Goal: Task Accomplishment & Management: Complete application form

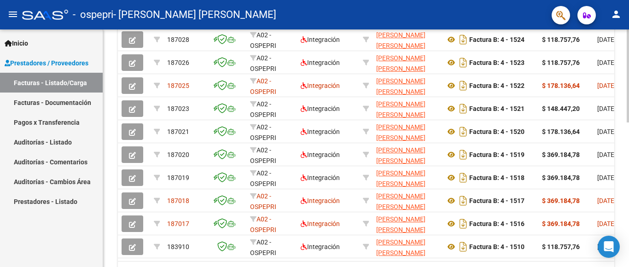
scroll to position [300, 0]
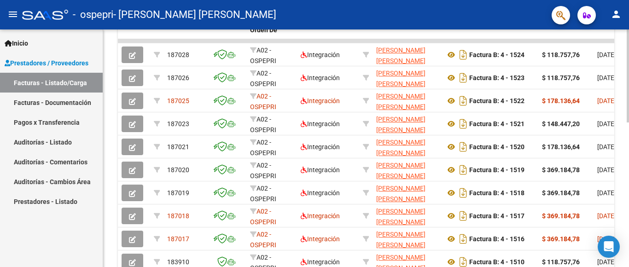
click at [627, 122] on div at bounding box center [628, 75] width 2 height 93
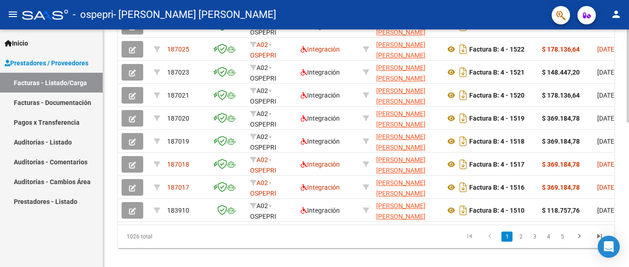
scroll to position [353, 0]
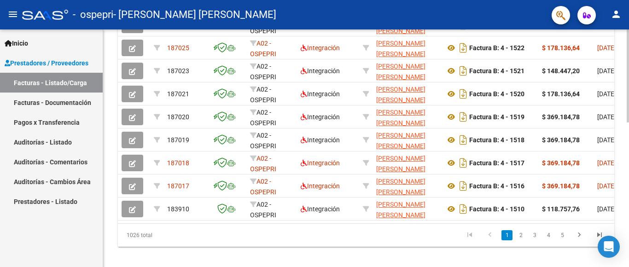
click at [628, 122] on div at bounding box center [628, 75] width 2 height 93
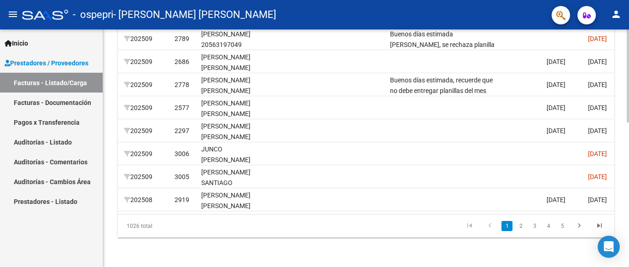
scroll to position [370, 0]
click at [628, 122] on div at bounding box center [628, 75] width 2 height 93
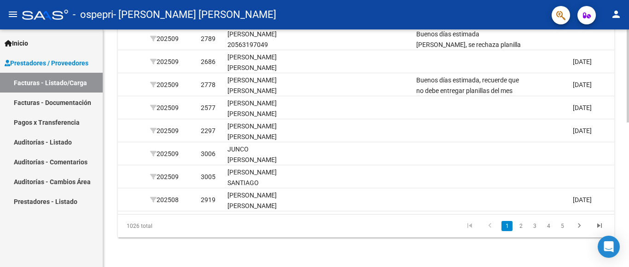
scroll to position [0, 1171]
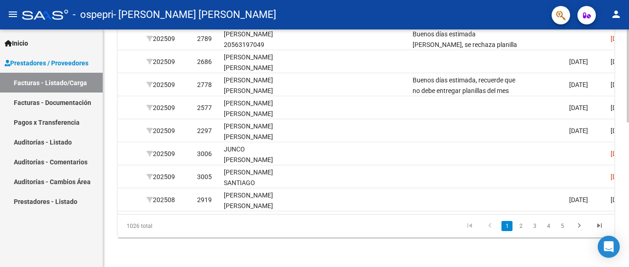
click at [628, 163] on div at bounding box center [628, 148] width 2 height 238
click at [628, 154] on div at bounding box center [628, 148] width 2 height 238
click at [628, 163] on div at bounding box center [628, 148] width 2 height 238
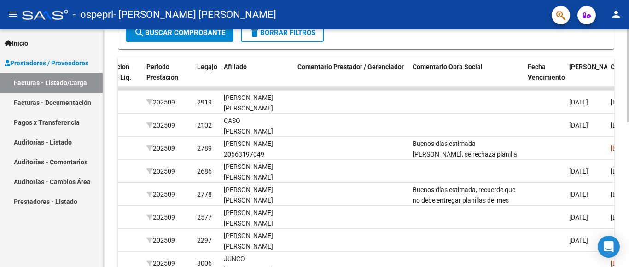
scroll to position [255, 0]
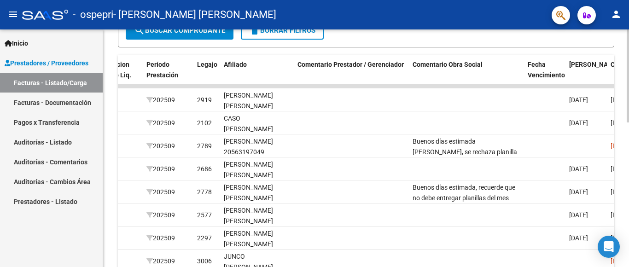
click at [628, 122] on div at bounding box center [628, 75] width 2 height 93
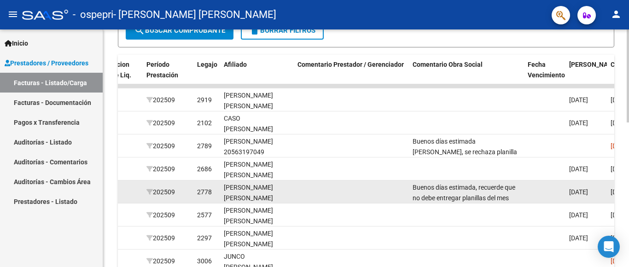
click at [306, 197] on datatable-body-cell at bounding box center [351, 191] width 115 height 23
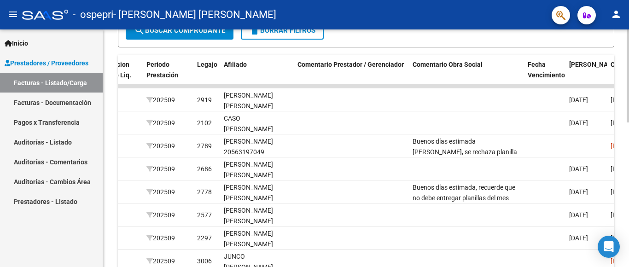
click at [628, 122] on div at bounding box center [628, 75] width 2 height 93
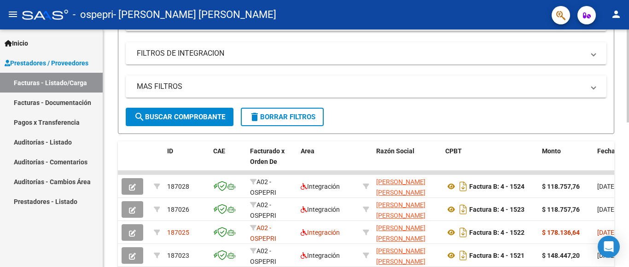
scroll to position [170, 0]
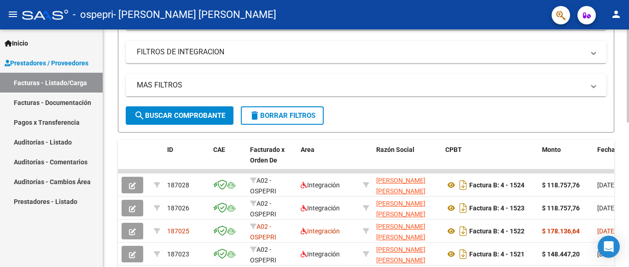
click at [625, 137] on div "Video tutorial PRESTADORES -> Listado de CPBTs Emitidos por Prestadores / Prove…" at bounding box center [367, 160] width 528 height 600
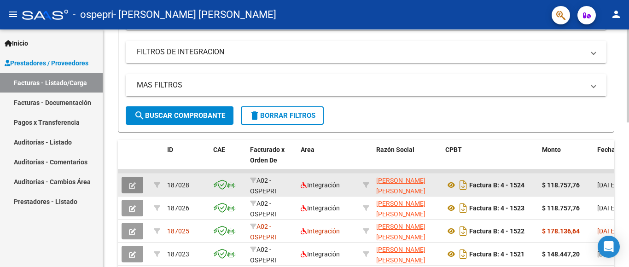
click at [130, 183] on icon "button" at bounding box center [132, 185] width 7 height 7
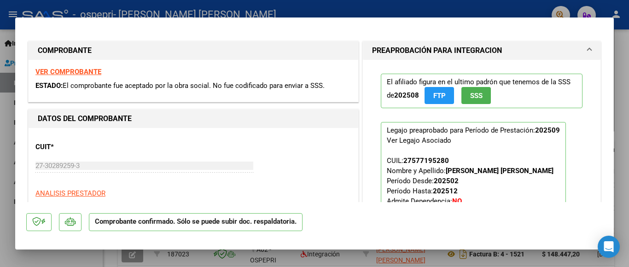
click at [626, 41] on div at bounding box center [314, 133] width 629 height 267
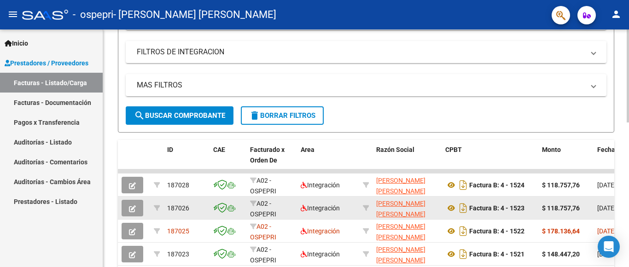
click at [133, 209] on icon "button" at bounding box center [132, 208] width 7 height 7
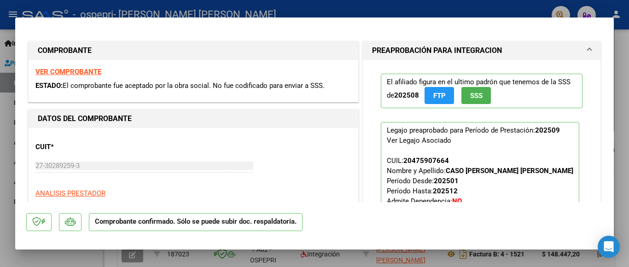
click at [627, 136] on div at bounding box center [314, 133] width 629 height 267
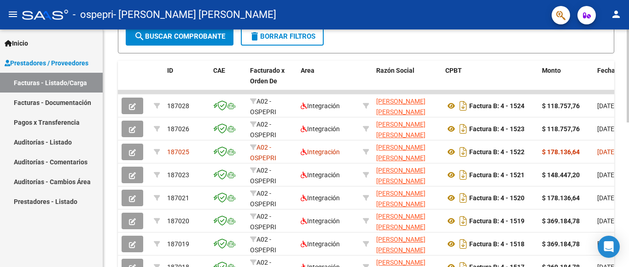
scroll to position [283, 0]
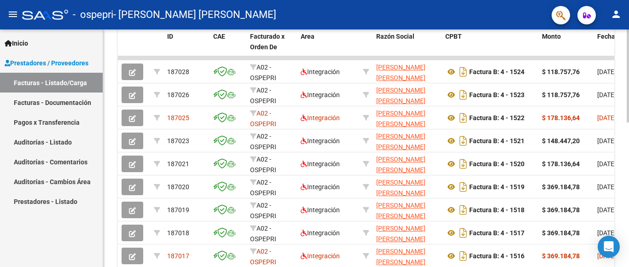
click at [628, 122] on div at bounding box center [628, 75] width 2 height 93
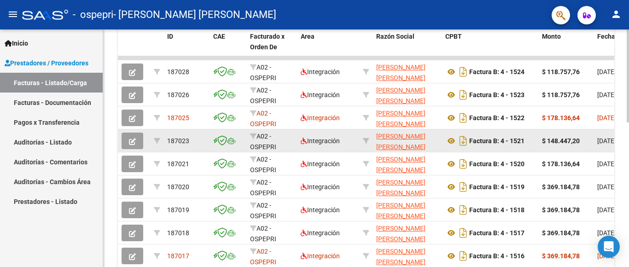
click at [525, 160] on div "Video tutorial PRESTADORES -> Listado de CPBTs Emitidos por Prestadores / Prove…" at bounding box center [367, 46] width 528 height 600
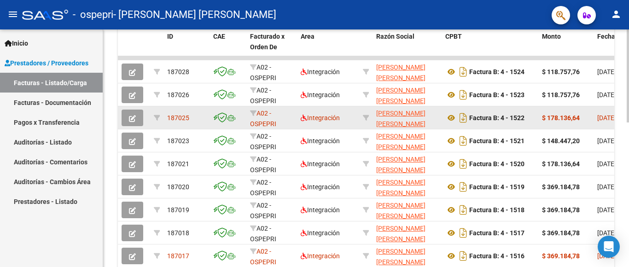
scroll to position [269, 0]
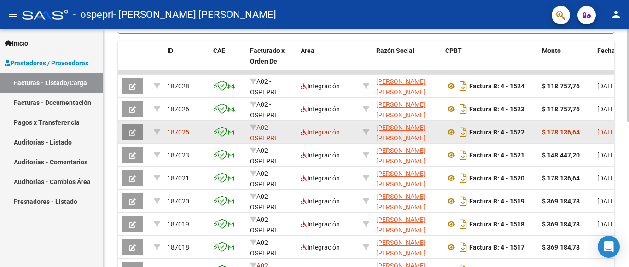
click at [133, 129] on icon "button" at bounding box center [132, 132] width 7 height 7
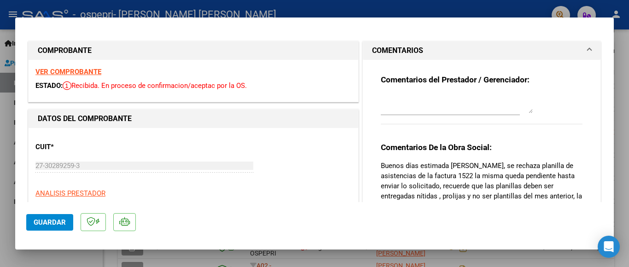
click at [622, 46] on div at bounding box center [314, 133] width 629 height 267
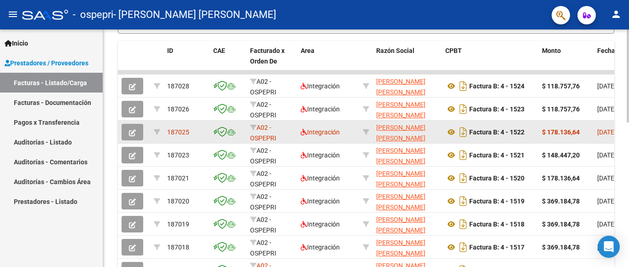
click at [134, 132] on icon "button" at bounding box center [132, 132] width 7 height 7
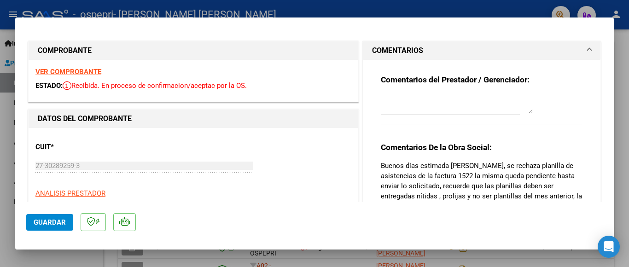
click at [622, 129] on div at bounding box center [314, 133] width 629 height 267
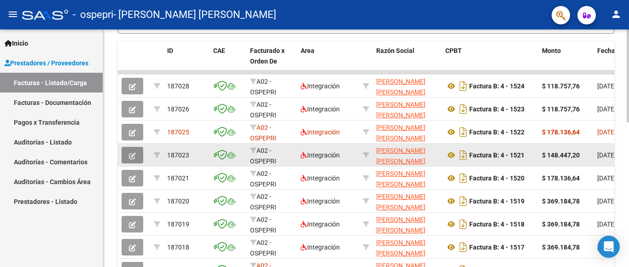
click at [136, 157] on button "button" at bounding box center [133, 155] width 22 height 17
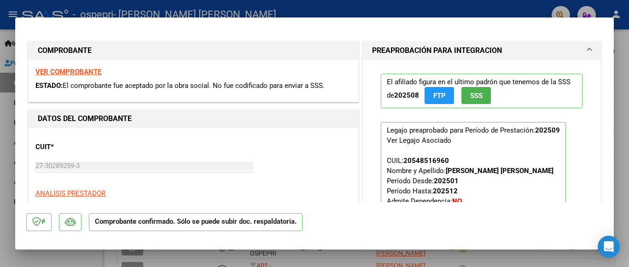
click at [628, 187] on div at bounding box center [314, 133] width 629 height 267
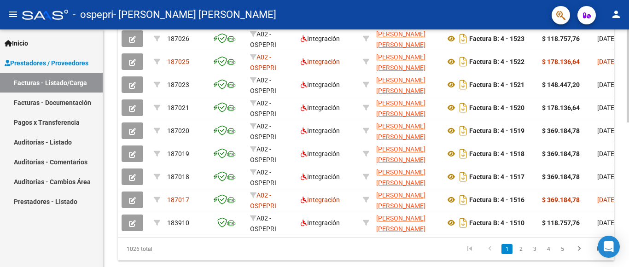
click at [628, 122] on div at bounding box center [628, 75] width 2 height 93
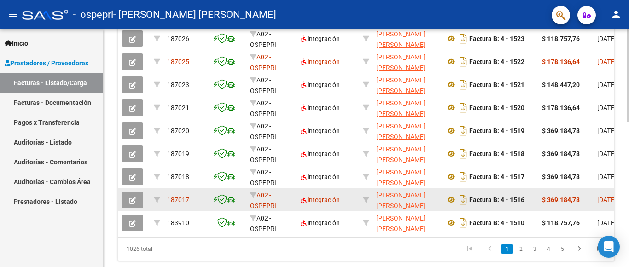
scroll to position [359, 0]
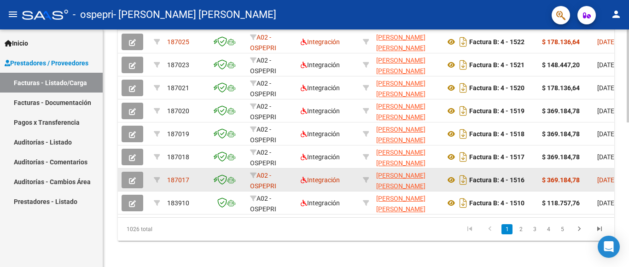
click at [131, 182] on icon "button" at bounding box center [132, 180] width 7 height 7
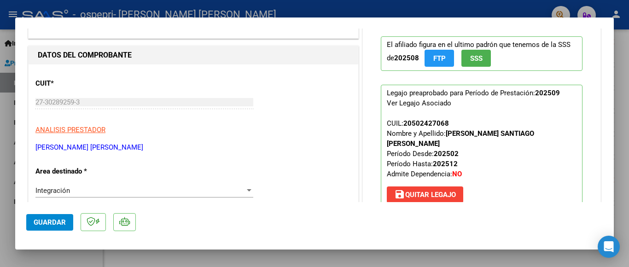
scroll to position [0, 0]
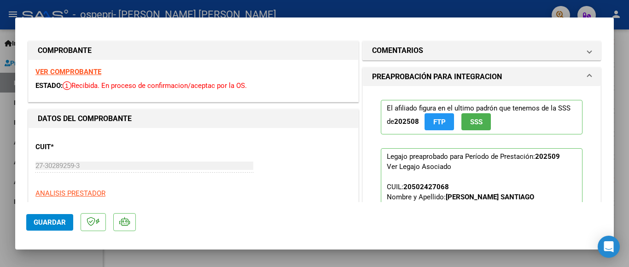
click at [628, 92] on div at bounding box center [314, 133] width 629 height 267
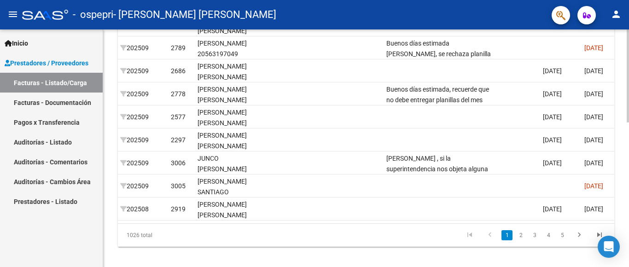
scroll to position [354, 0]
click at [628, 122] on div at bounding box center [628, 75] width 2 height 93
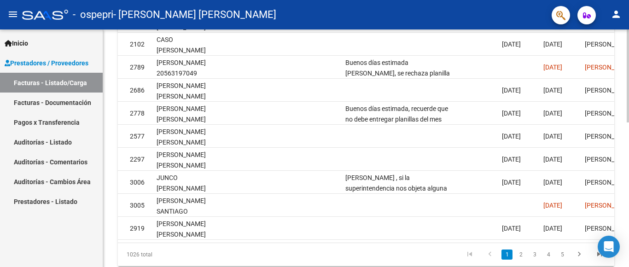
scroll to position [335, 0]
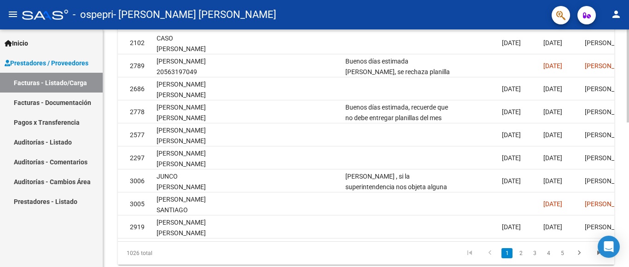
click at [628, 122] on div at bounding box center [628, 75] width 2 height 93
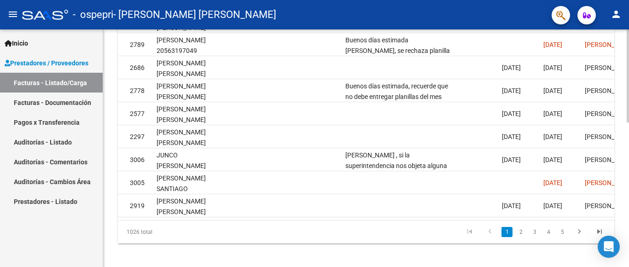
scroll to position [360, 0]
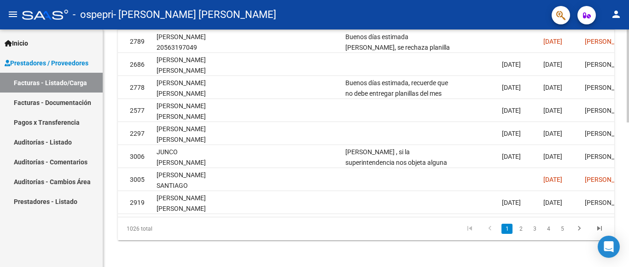
click at [628, 122] on div at bounding box center [628, 75] width 2 height 93
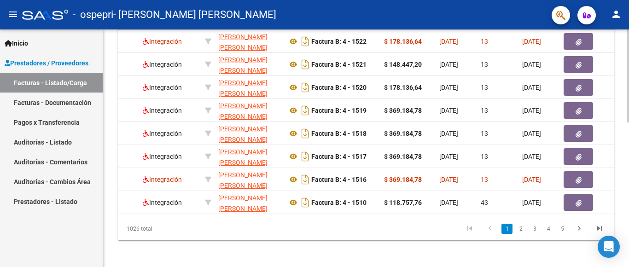
scroll to position [0, 0]
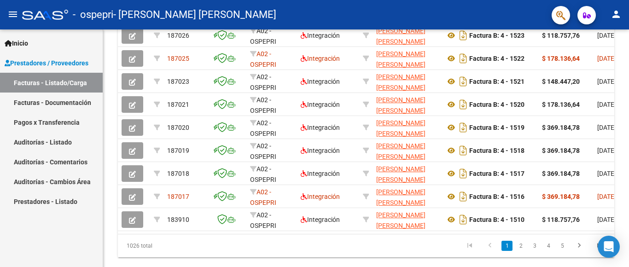
scroll to position [340, 0]
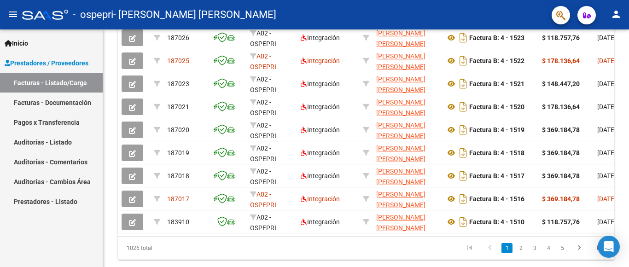
click at [628, 122] on div at bounding box center [628, 75] width 2 height 93
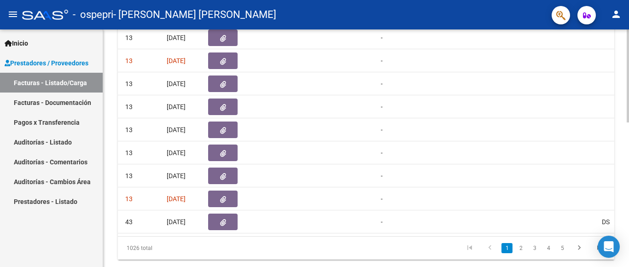
scroll to position [0, 0]
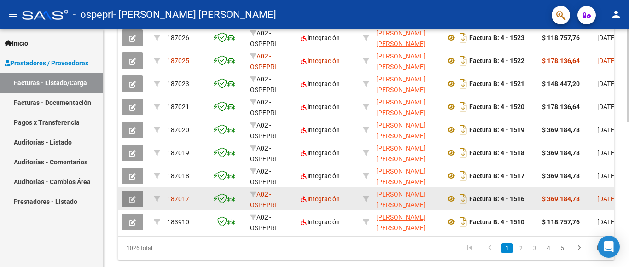
click at [134, 197] on icon "button" at bounding box center [132, 199] width 7 height 7
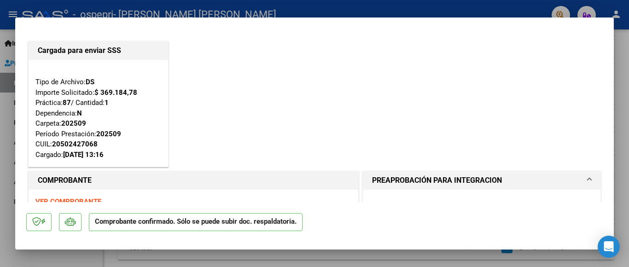
click at [488, 9] on div at bounding box center [314, 133] width 629 height 267
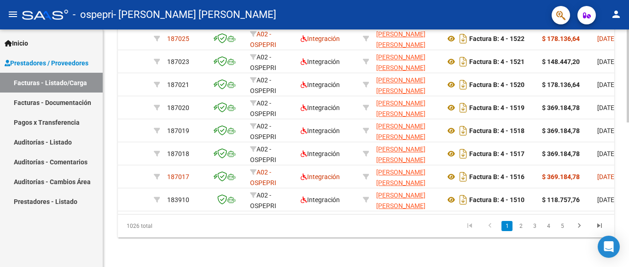
scroll to position [340, 0]
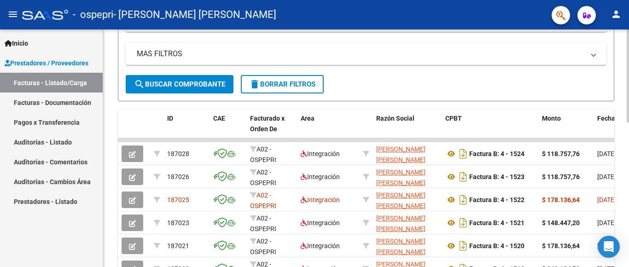
scroll to position [216, 0]
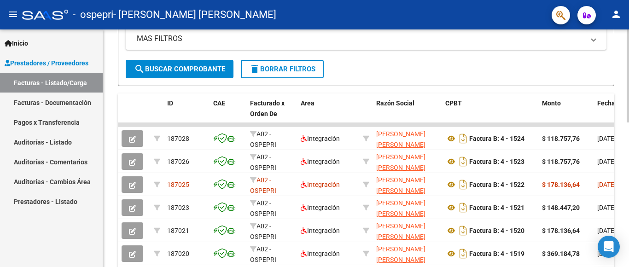
click at [628, 122] on div at bounding box center [628, 75] width 2 height 93
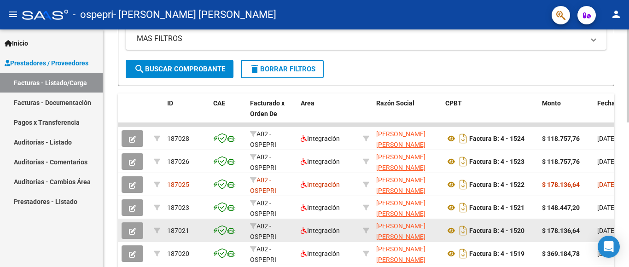
click at [133, 232] on icon "button" at bounding box center [132, 231] width 7 height 7
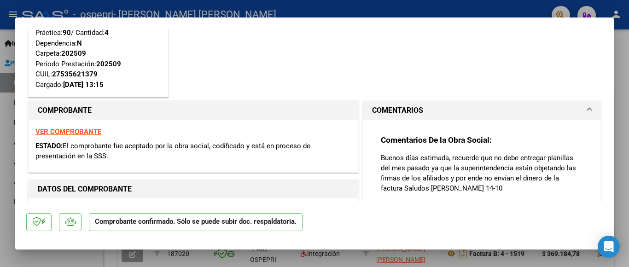
scroll to position [0, 0]
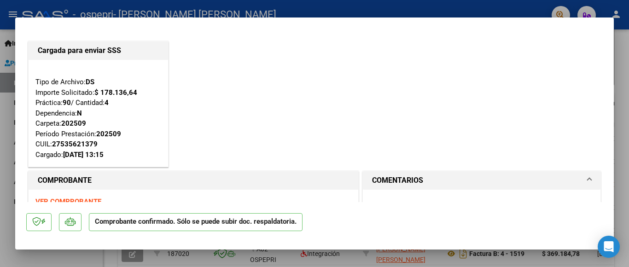
click at [625, 82] on div at bounding box center [314, 133] width 629 height 267
type input "$ 0,00"
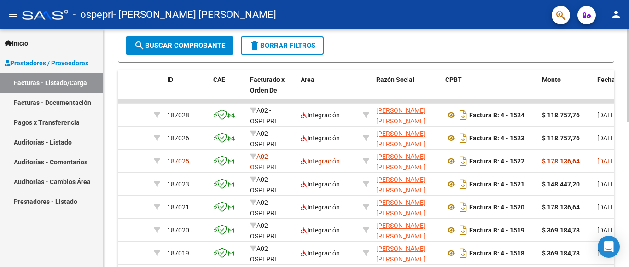
scroll to position [216, 0]
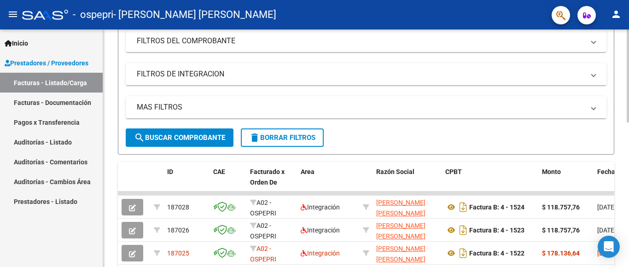
click at [628, 112] on div at bounding box center [628, 75] width 2 height 93
